Goal: Information Seeking & Learning: Find specific fact

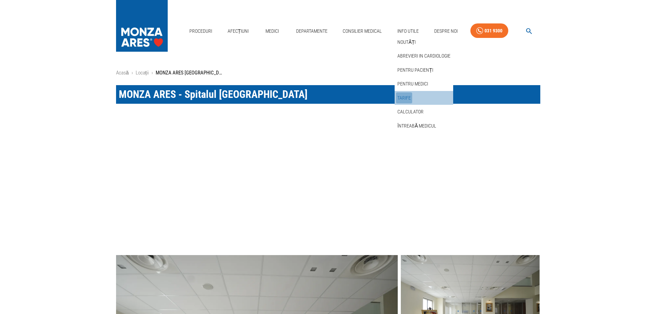
click at [405, 96] on link "Tarife" at bounding box center [404, 97] width 16 height 11
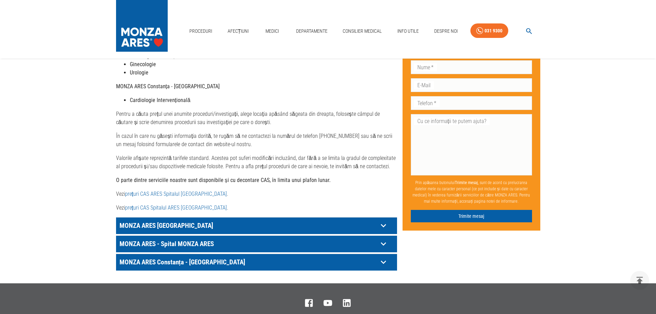
scroll to position [275, 0]
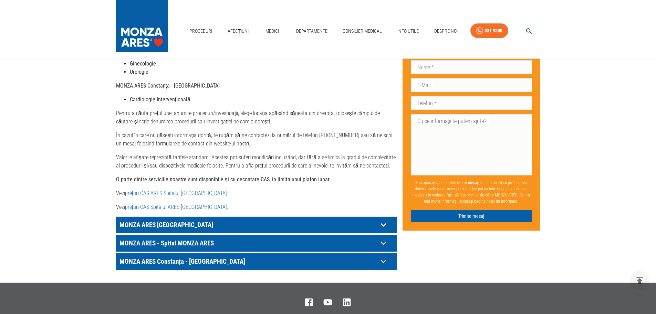
click at [169, 219] on p "MONZA ARES [GEOGRAPHIC_DATA]" at bounding box center [248, 224] width 260 height 11
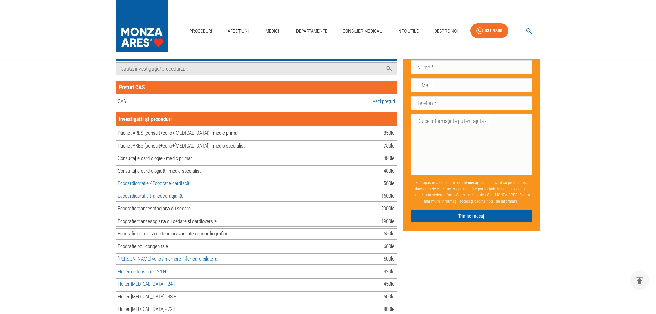
scroll to position [413, 0]
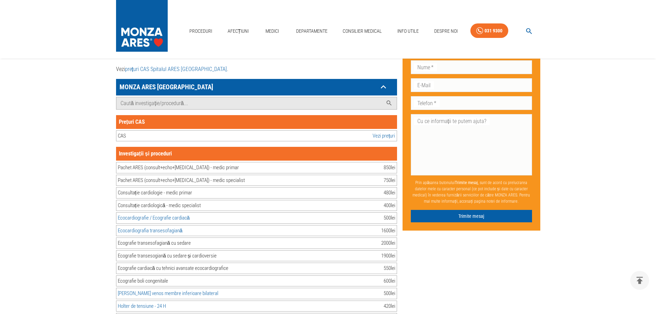
click at [379, 132] on link "Vezi prețuri" at bounding box center [383, 136] width 22 height 8
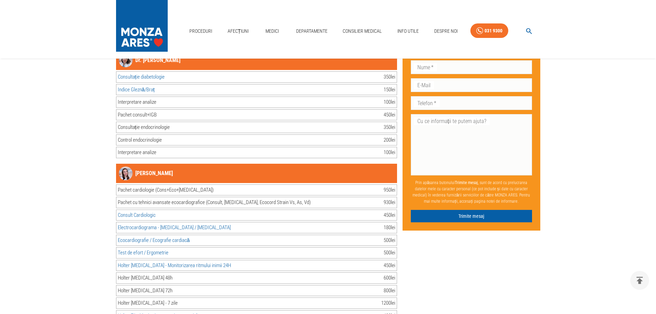
scroll to position [8330, 0]
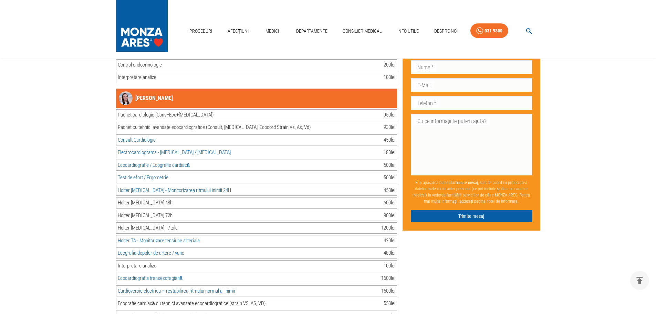
click at [136, 137] on link "Consult Cardiologic" at bounding box center [137, 140] width 38 height 6
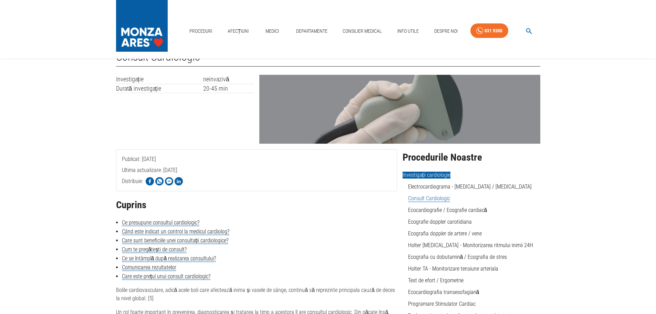
scroll to position [69, 0]
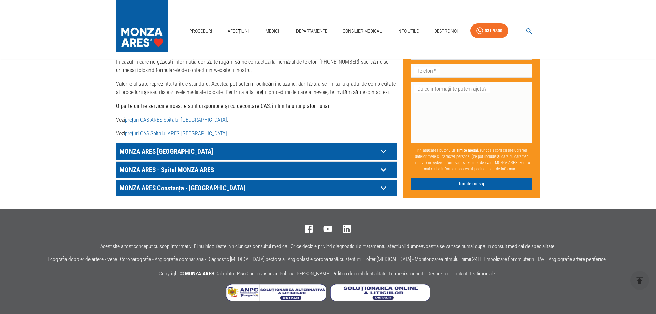
scroll to position [340, 0]
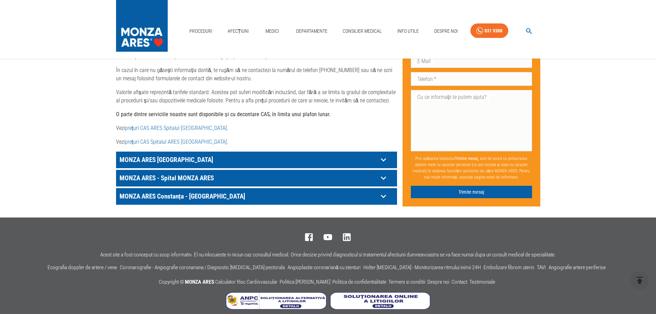
click at [151, 154] on p "MONZA ARES [GEOGRAPHIC_DATA]" at bounding box center [248, 159] width 260 height 11
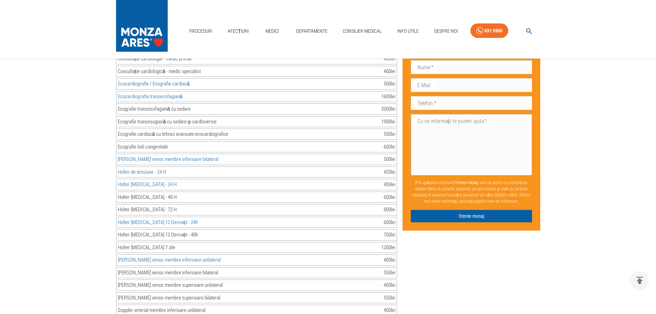
scroll to position [8217, 0]
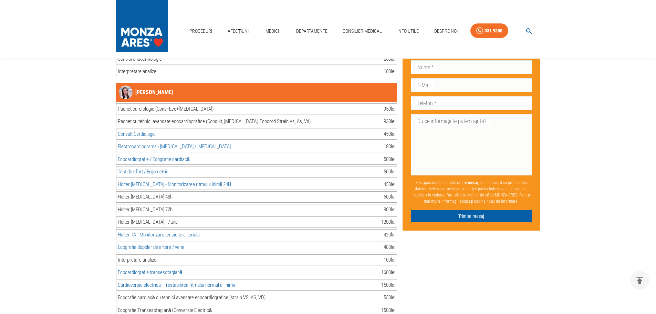
scroll to position [8320, 0]
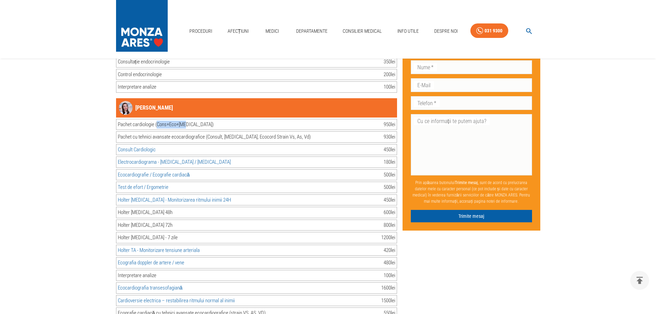
drag, startPoint x: 157, startPoint y: 116, endPoint x: 188, endPoint y: 115, distance: 31.0
click at [188, 120] on div "Pachet cardiologie (Cons+Eco+[MEDICAL_DATA])" at bounding box center [166, 124] width 96 height 8
click at [183, 120] on div "Pachet cardiologie (Cons+Eco+[MEDICAL_DATA])" at bounding box center [166, 124] width 96 height 8
